Goal: Transaction & Acquisition: Purchase product/service

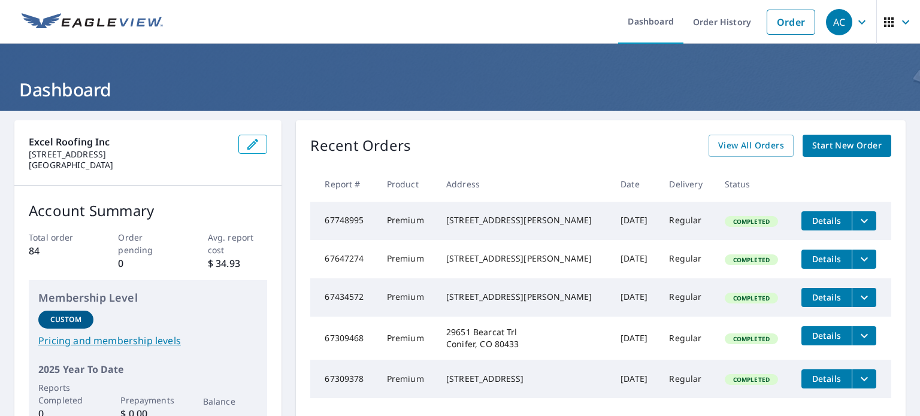
click at [848, 148] on span "Start New Order" at bounding box center [846, 145] width 69 height 15
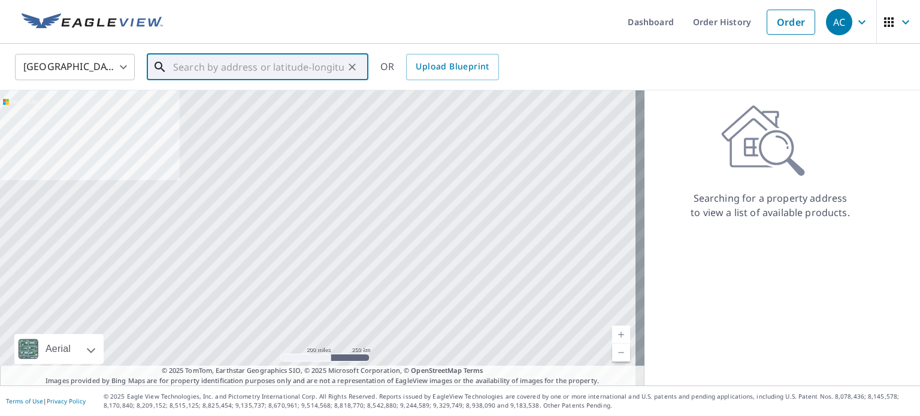
click at [269, 69] on input "text" at bounding box center [258, 67] width 171 height 34
paste input "[STREET_ADDRESS]"
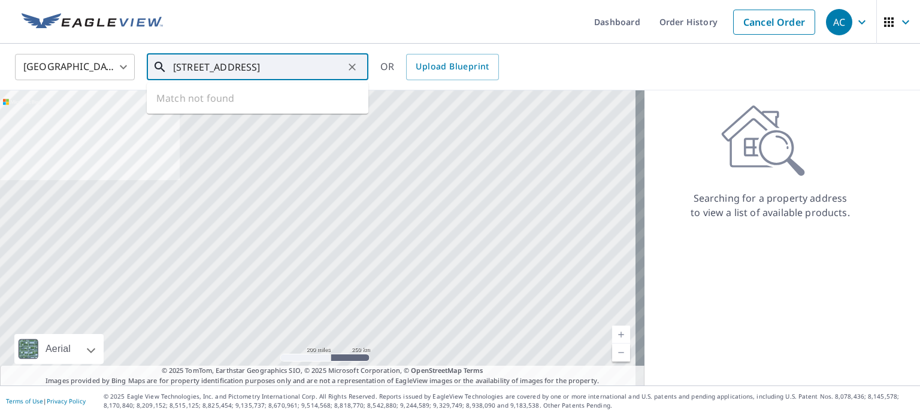
scroll to position [0, 22]
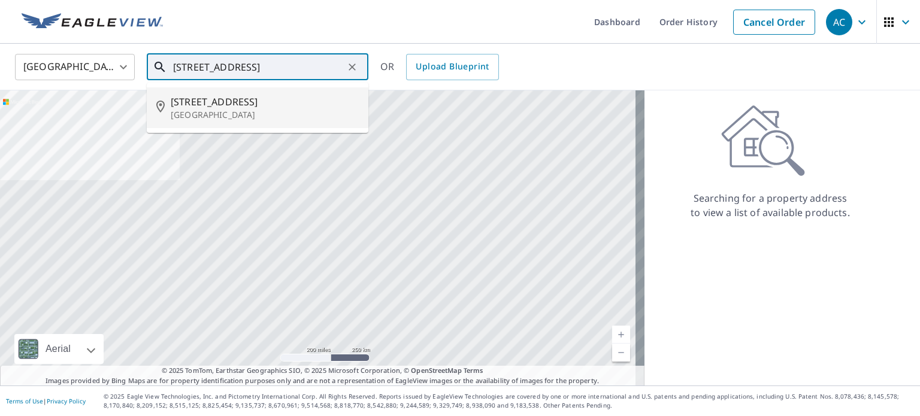
click at [244, 117] on p "[GEOGRAPHIC_DATA]" at bounding box center [265, 115] width 188 height 12
type input "[STREET_ADDRESS]"
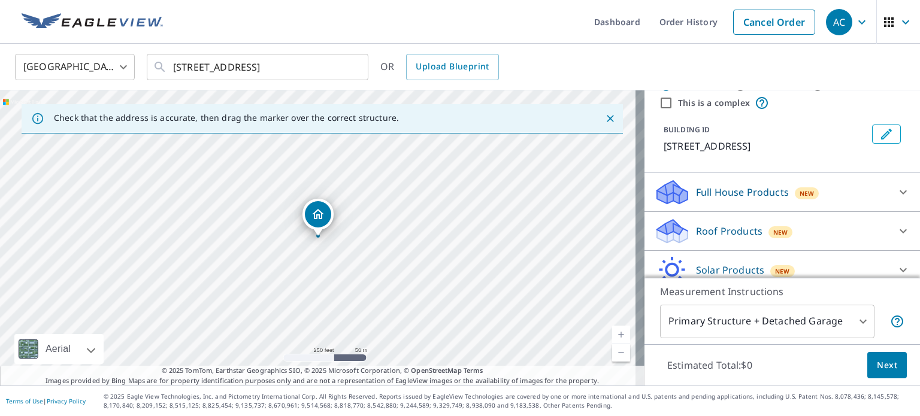
scroll to position [60, 0]
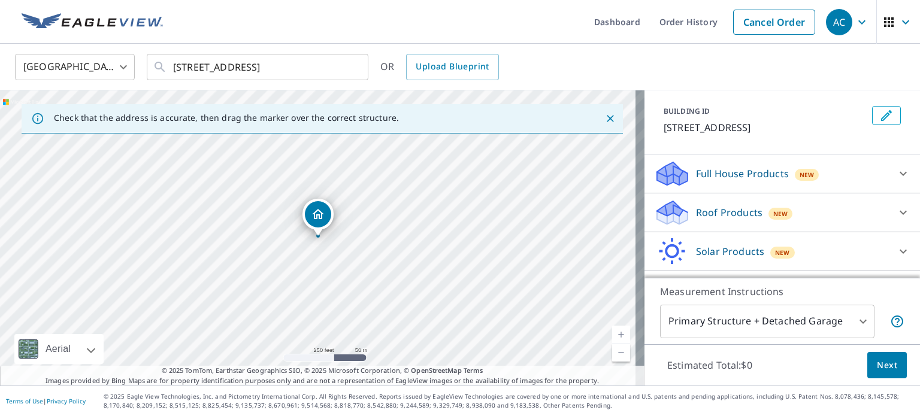
click at [774, 181] on p "Full House Products" at bounding box center [742, 173] width 93 height 14
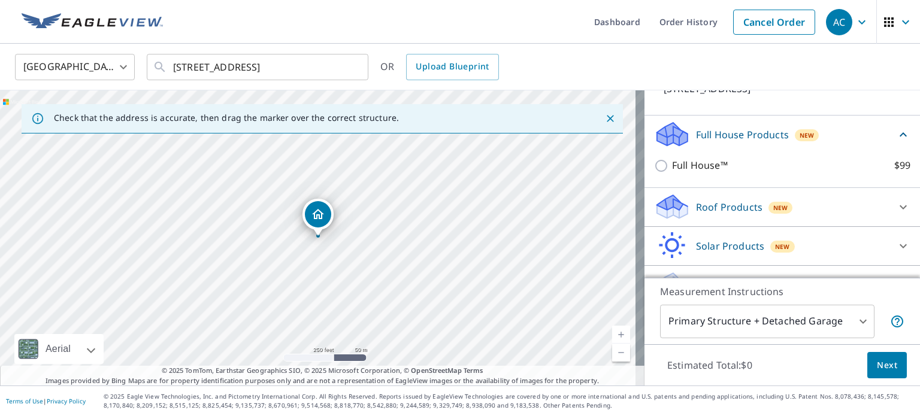
scroll to position [120, 0]
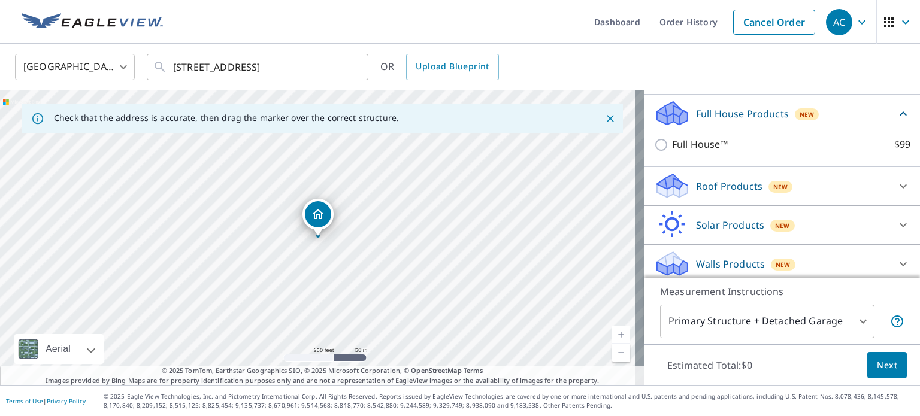
click at [675, 196] on icon at bounding box center [672, 186] width 36 height 28
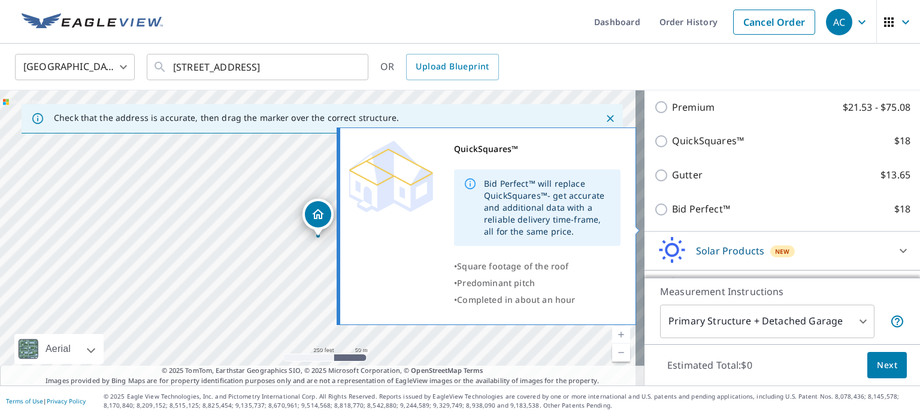
scroll to position [153, 0]
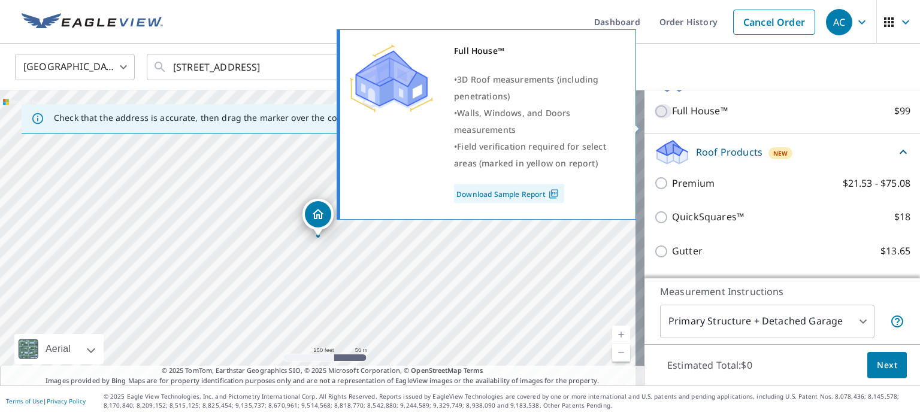
click at [656, 119] on input "Full House™ $99" at bounding box center [663, 111] width 18 height 14
checkbox input "true"
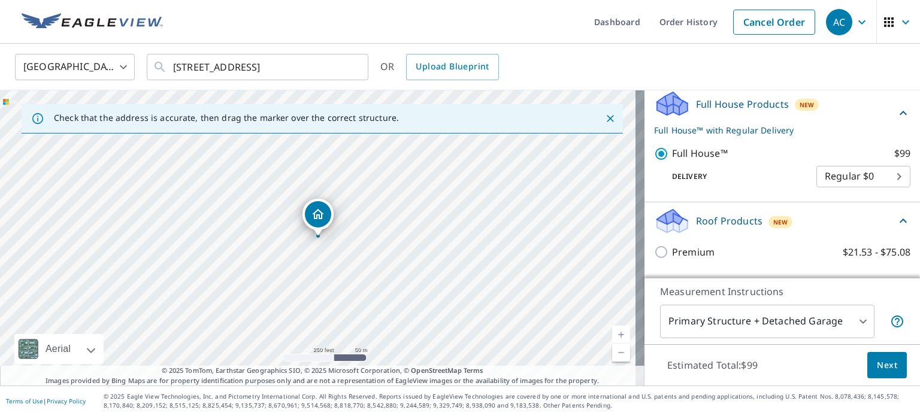
scroll to position [199, 0]
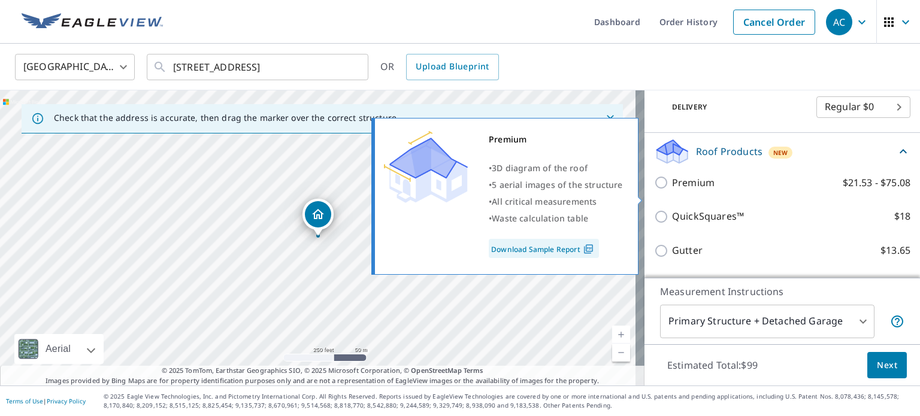
click at [672, 190] on p "Premium" at bounding box center [693, 182] width 43 height 15
click at [668, 190] on input "Premium $21.53 - $75.08" at bounding box center [663, 182] width 18 height 14
checkbox input "true"
checkbox input "false"
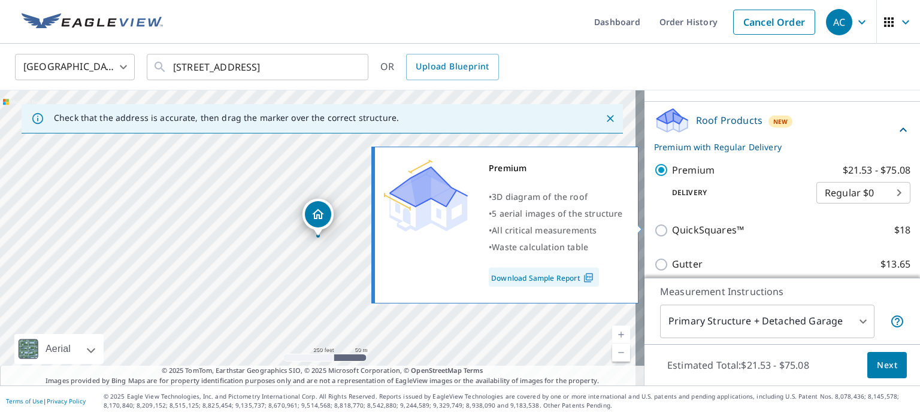
scroll to position [239, 0]
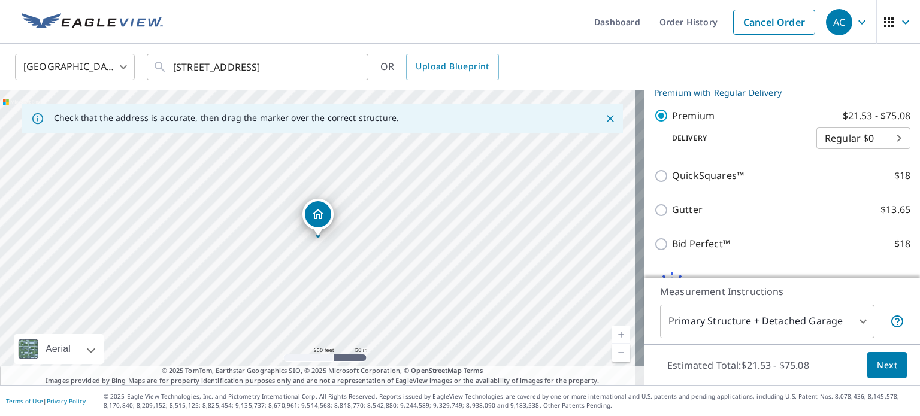
click at [889, 372] on button "Next" at bounding box center [887, 365] width 40 height 27
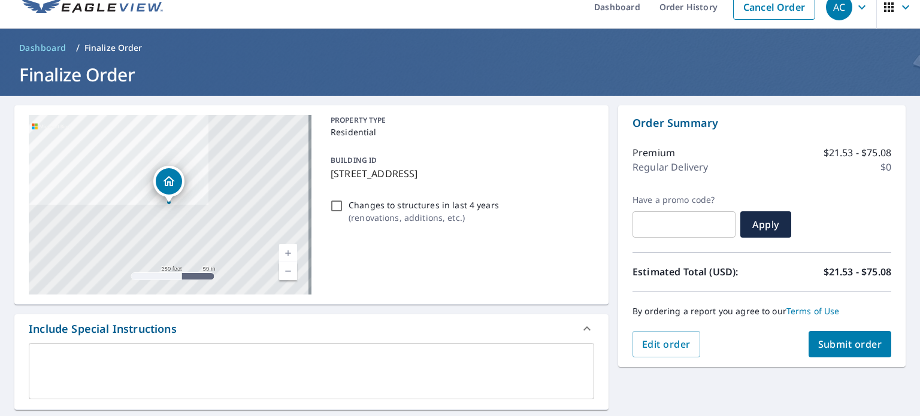
scroll to position [60, 0]
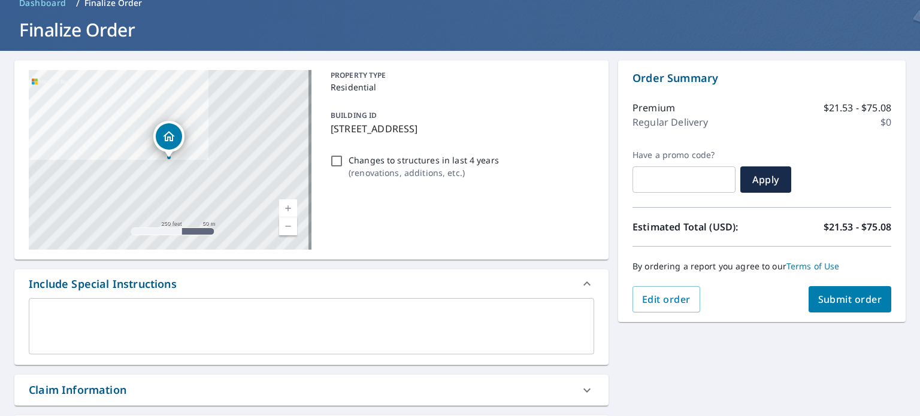
click at [842, 301] on span "Submit order" at bounding box center [850, 299] width 64 height 13
checkbox input "true"
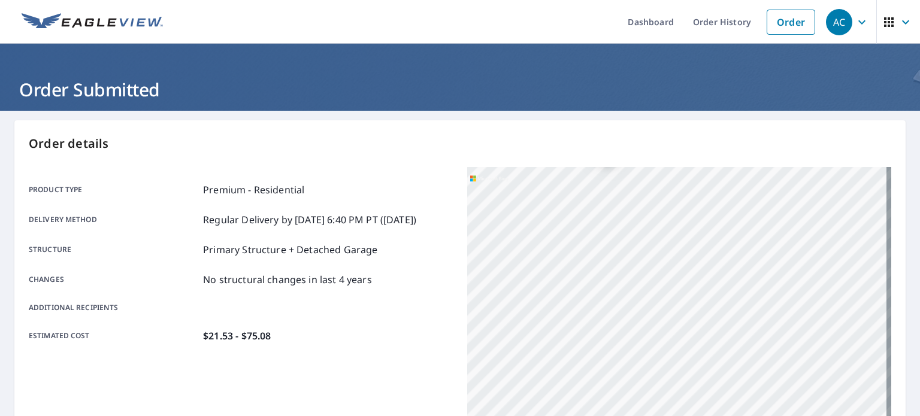
drag, startPoint x: 739, startPoint y: 339, endPoint x: 662, endPoint y: 169, distance: 186.5
click at [662, 169] on div "[STREET_ADDRESS]" at bounding box center [679, 316] width 424 height 299
drag, startPoint x: 733, startPoint y: 302, endPoint x: 670, endPoint y: 296, distance: 63.2
click at [671, 297] on div "[STREET_ADDRESS]" at bounding box center [679, 316] width 424 height 299
drag, startPoint x: 616, startPoint y: 305, endPoint x: 601, endPoint y: 380, distance: 76.3
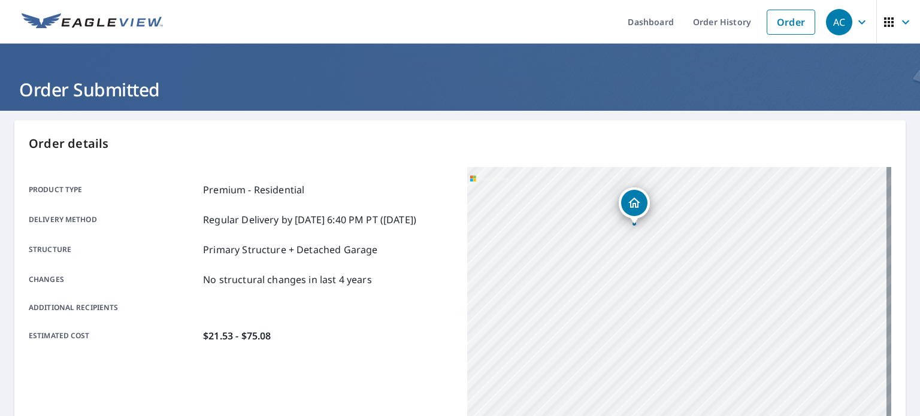
click at [601, 380] on div "[STREET_ADDRESS]" at bounding box center [679, 316] width 424 height 299
drag, startPoint x: 656, startPoint y: 229, endPoint x: 659, endPoint y: 269, distance: 40.2
click at [659, 269] on div "[STREET_ADDRESS]" at bounding box center [679, 316] width 424 height 299
drag, startPoint x: 678, startPoint y: 315, endPoint x: 740, endPoint y: 399, distance: 104.9
click at [740, 399] on div "[STREET_ADDRESS]" at bounding box center [679, 316] width 424 height 299
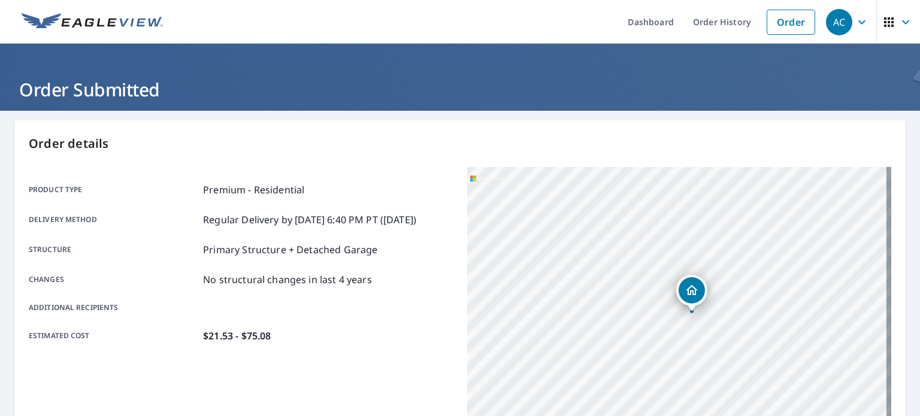
drag, startPoint x: 763, startPoint y: 261, endPoint x: 730, endPoint y: 277, distance: 36.7
click at [730, 277] on div "[STREET_ADDRESS]" at bounding box center [679, 316] width 424 height 299
